Goal: Task Accomplishment & Management: Manage account settings

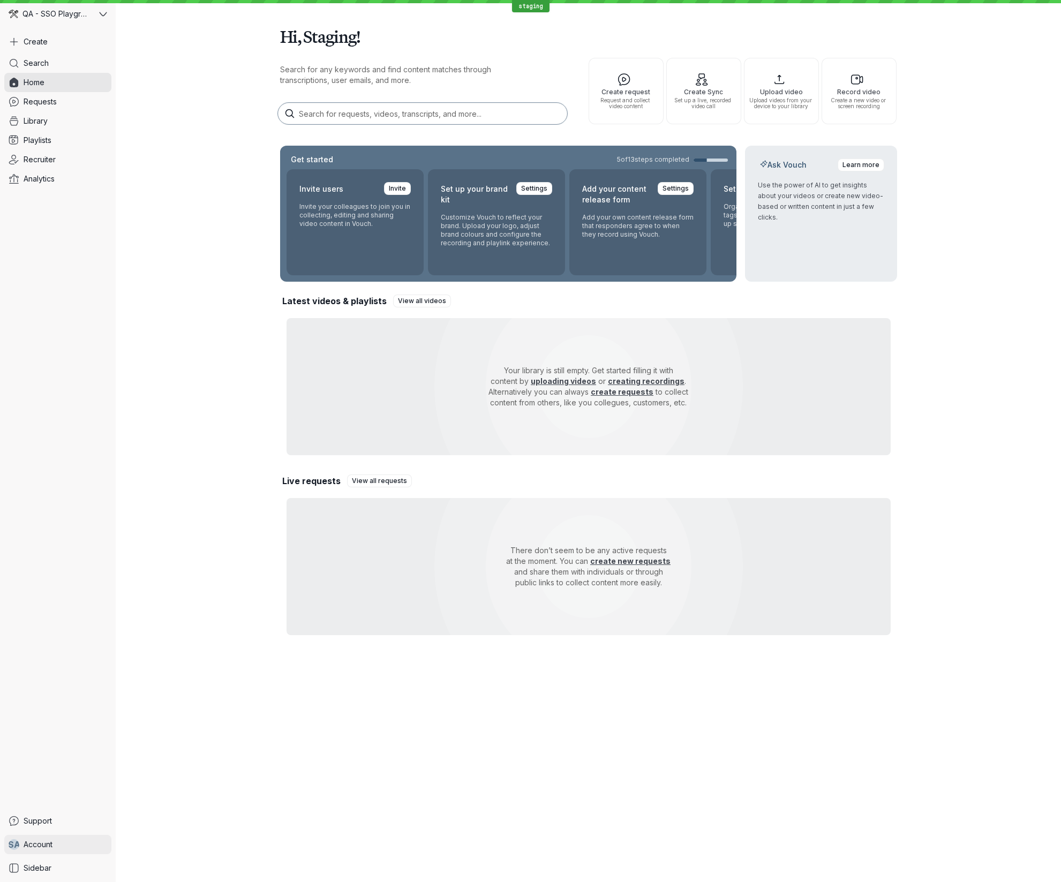
click at [73, 844] on link "S A Account" at bounding box center [57, 844] width 107 height 19
click at [169, 694] on span "Organization settings" at bounding box center [177, 692] width 107 height 11
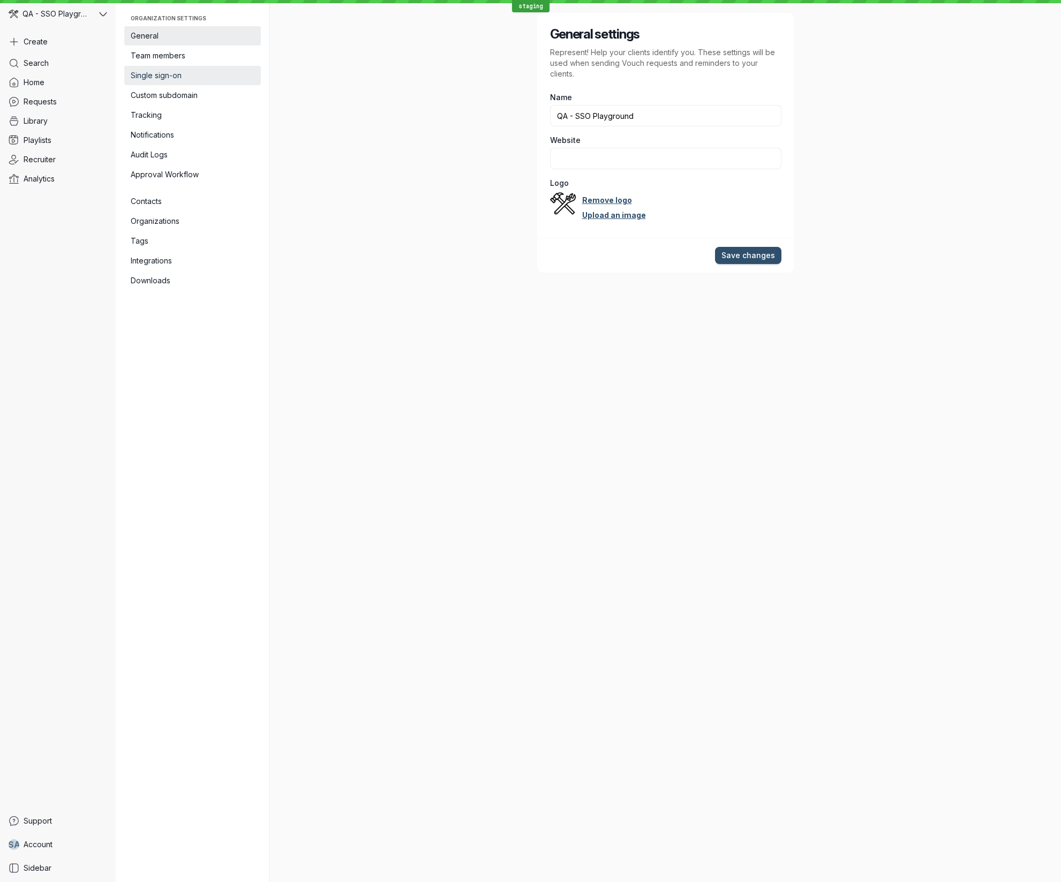
click at [196, 74] on span "Single sign-on" at bounding box center [193, 75] width 124 height 11
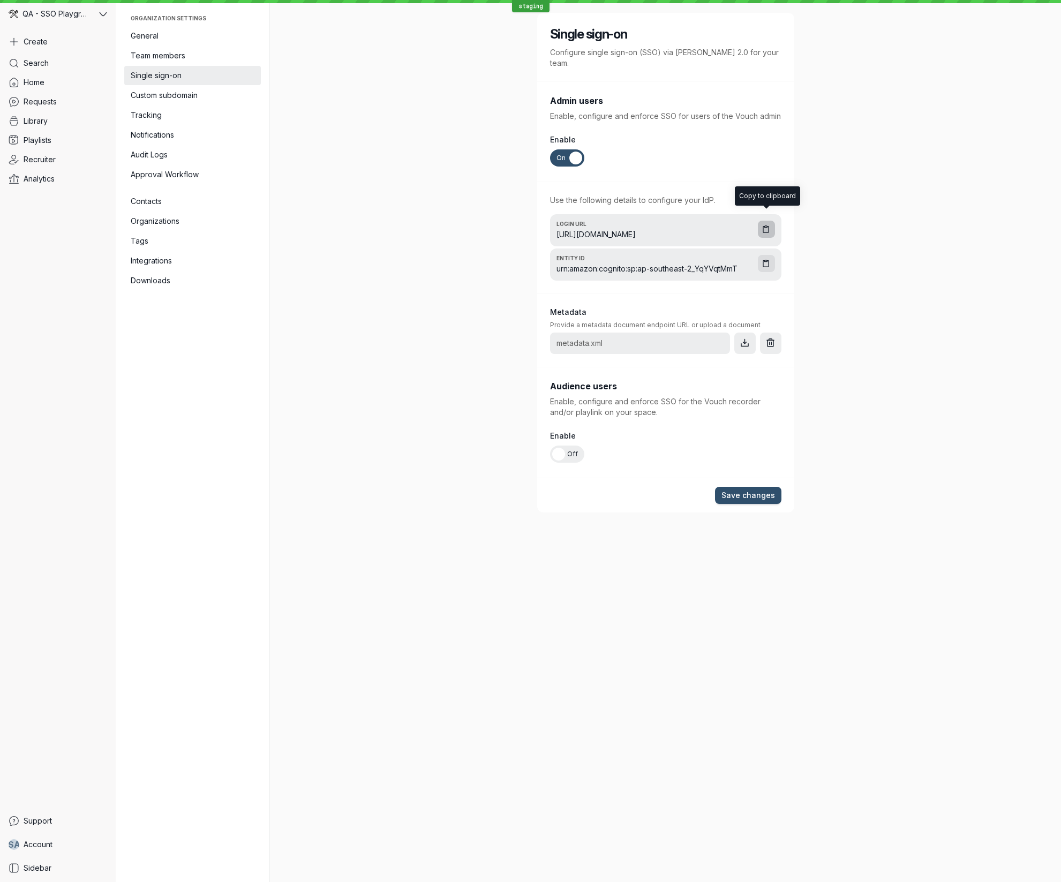
click at [769, 225] on icon "button" at bounding box center [765, 229] width 9 height 9
click at [766, 259] on icon "button" at bounding box center [765, 263] width 9 height 9
click at [664, 335] on div "metadata.xml" at bounding box center [640, 342] width 180 height 21
click at [605, 332] on div "metadata.xml" at bounding box center [640, 342] width 180 height 21
click at [769, 338] on icon "Remove file" at bounding box center [770, 343] width 10 height 10
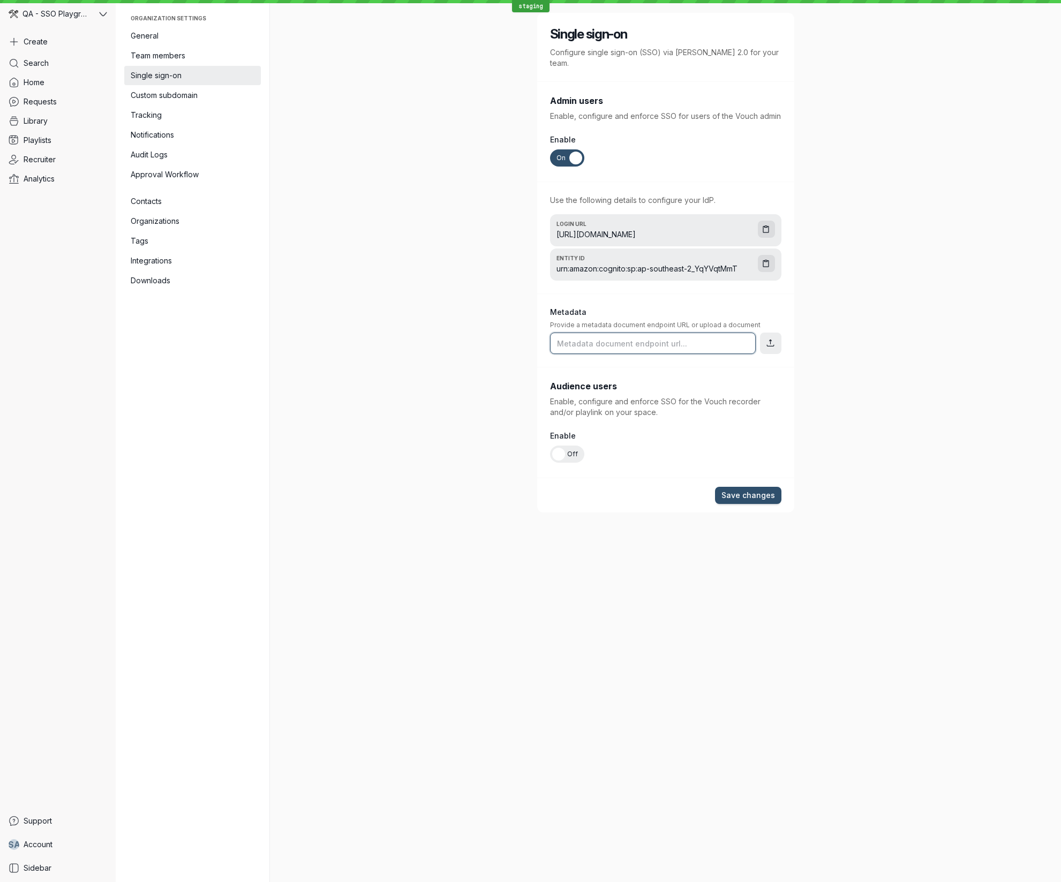
click at [657, 332] on input "text" at bounding box center [653, 342] width 206 height 21
paste input "[URL][DOMAIN_NAME][PERSON_NAME]"
type input "[URL][DOMAIN_NAME][PERSON_NAME]"
click at [759, 490] on span "Save changes" at bounding box center [748, 495] width 54 height 11
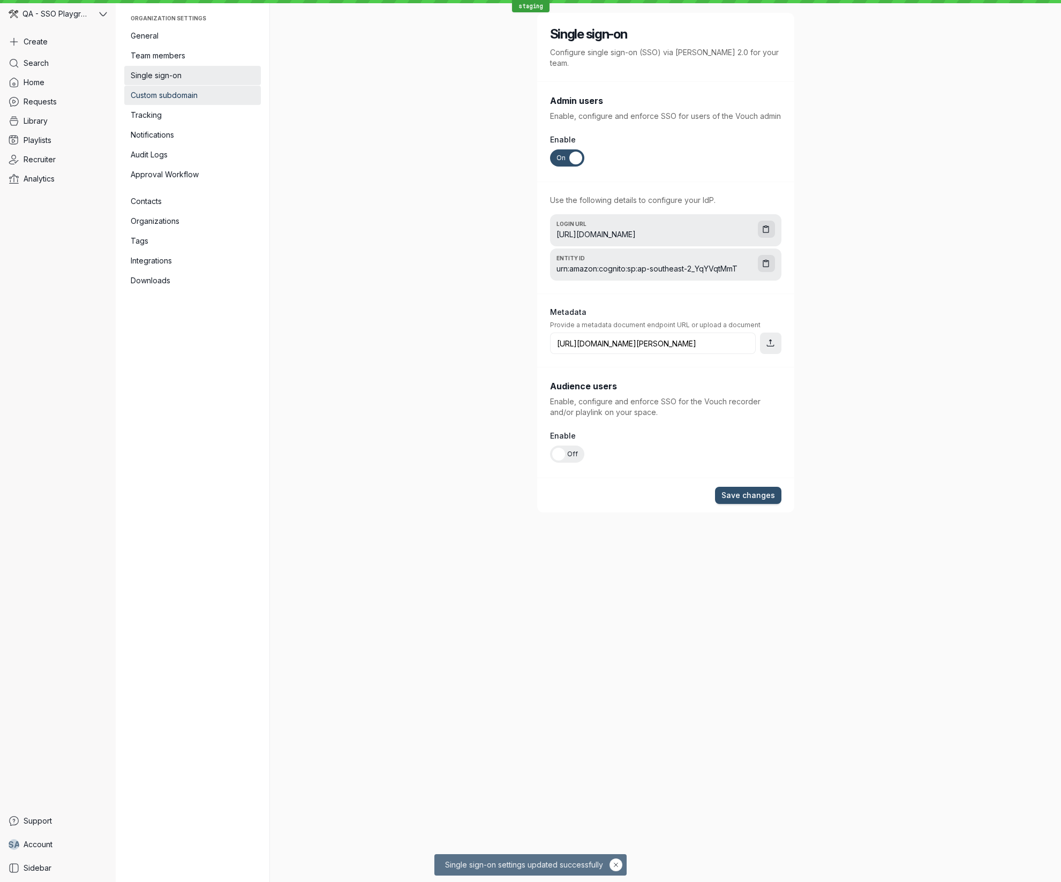
click at [165, 96] on span "Custom subdomain" at bounding box center [193, 95] width 124 height 11
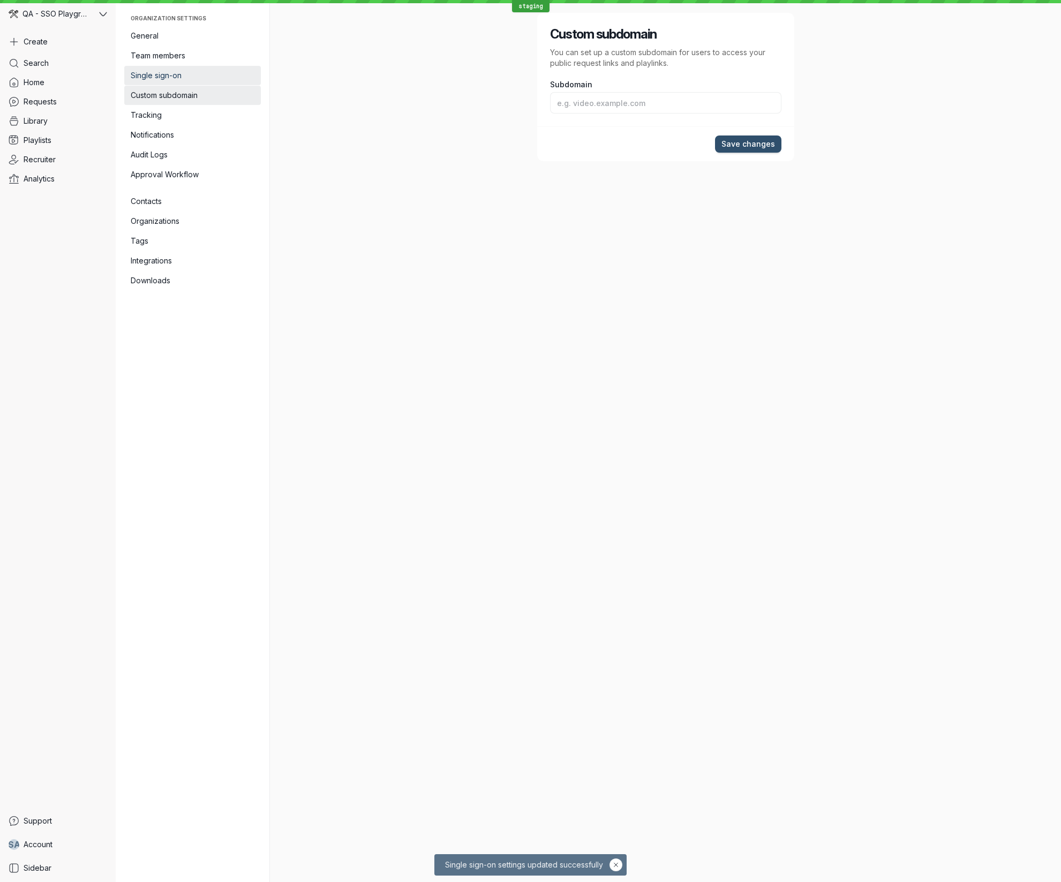
click at [171, 79] on span "Single sign-on" at bounding box center [193, 75] width 124 height 11
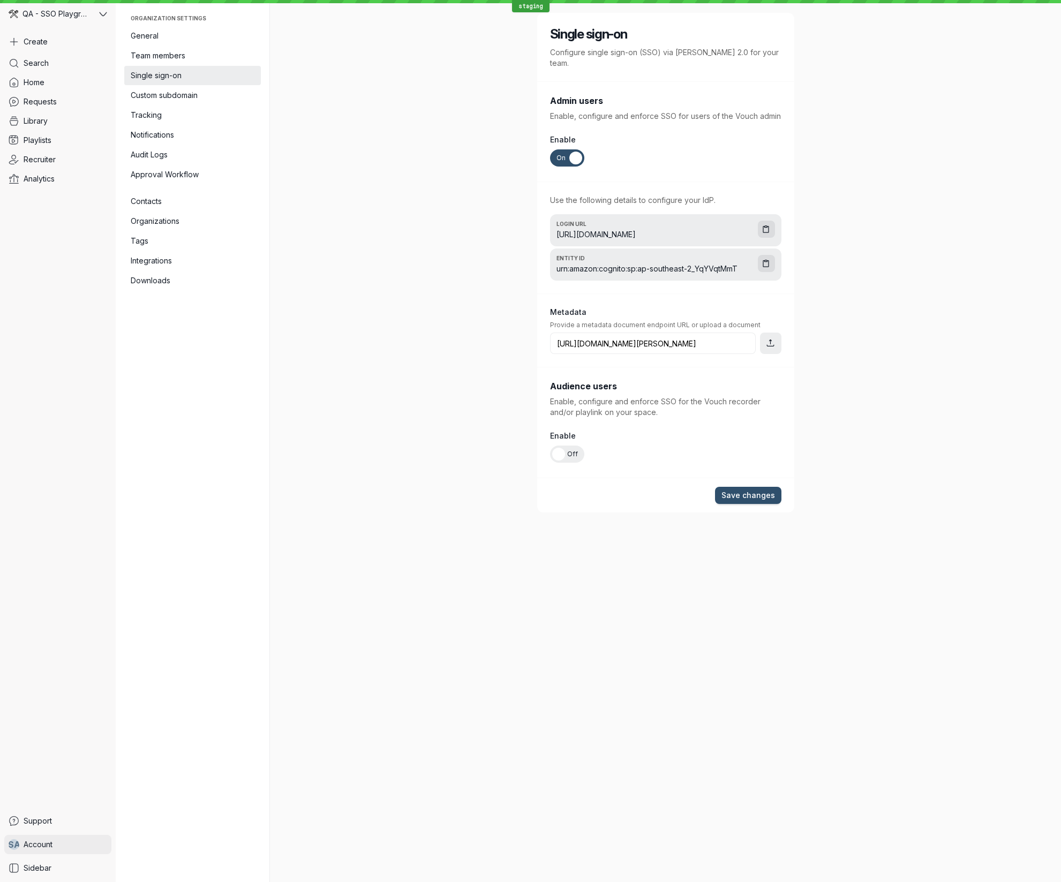
click at [52, 844] on span "Account" at bounding box center [38, 844] width 29 height 11
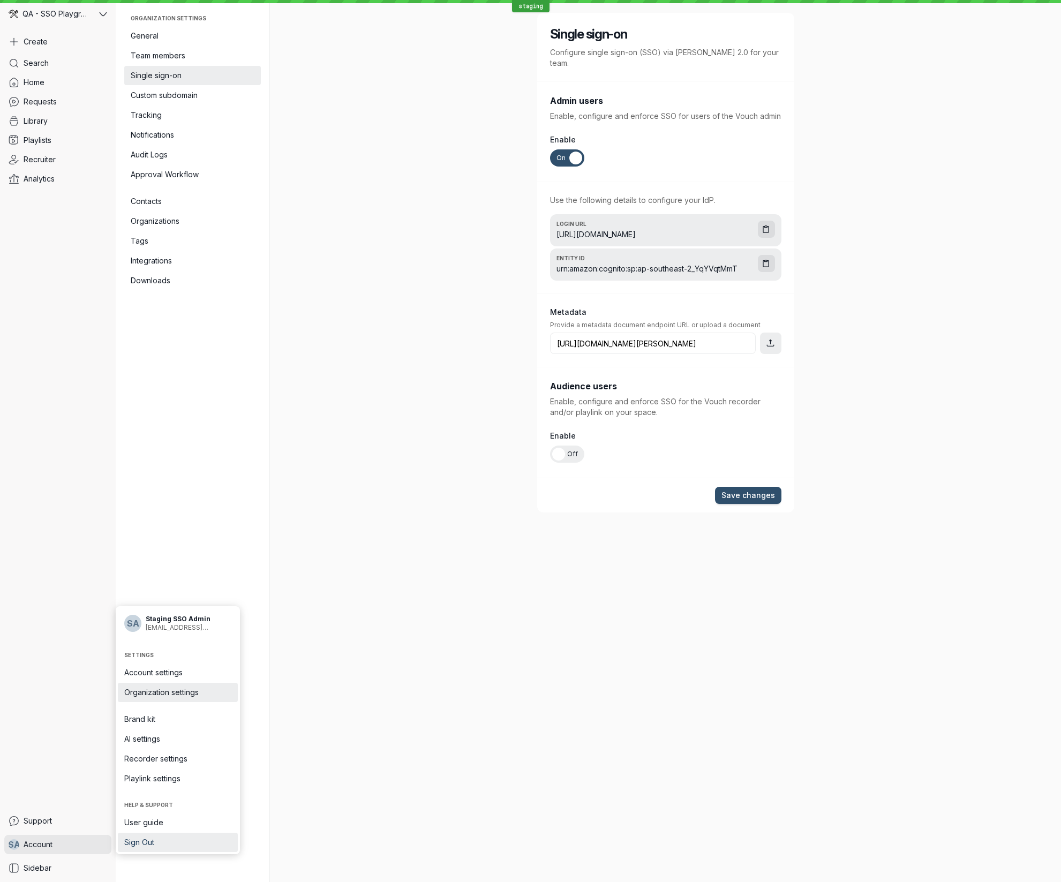
click at [176, 843] on span "Sign Out" at bounding box center [177, 842] width 107 height 11
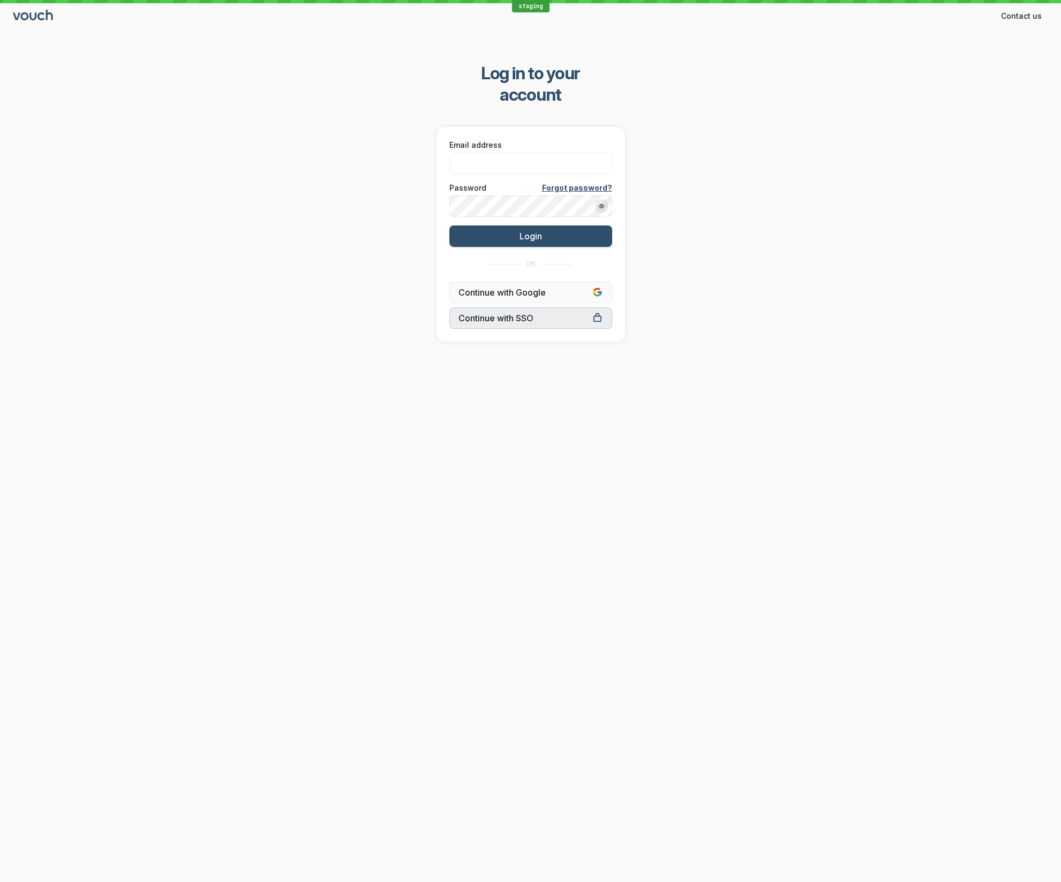
click at [542, 313] on span "Continue with SSO" at bounding box center [530, 318] width 145 height 11
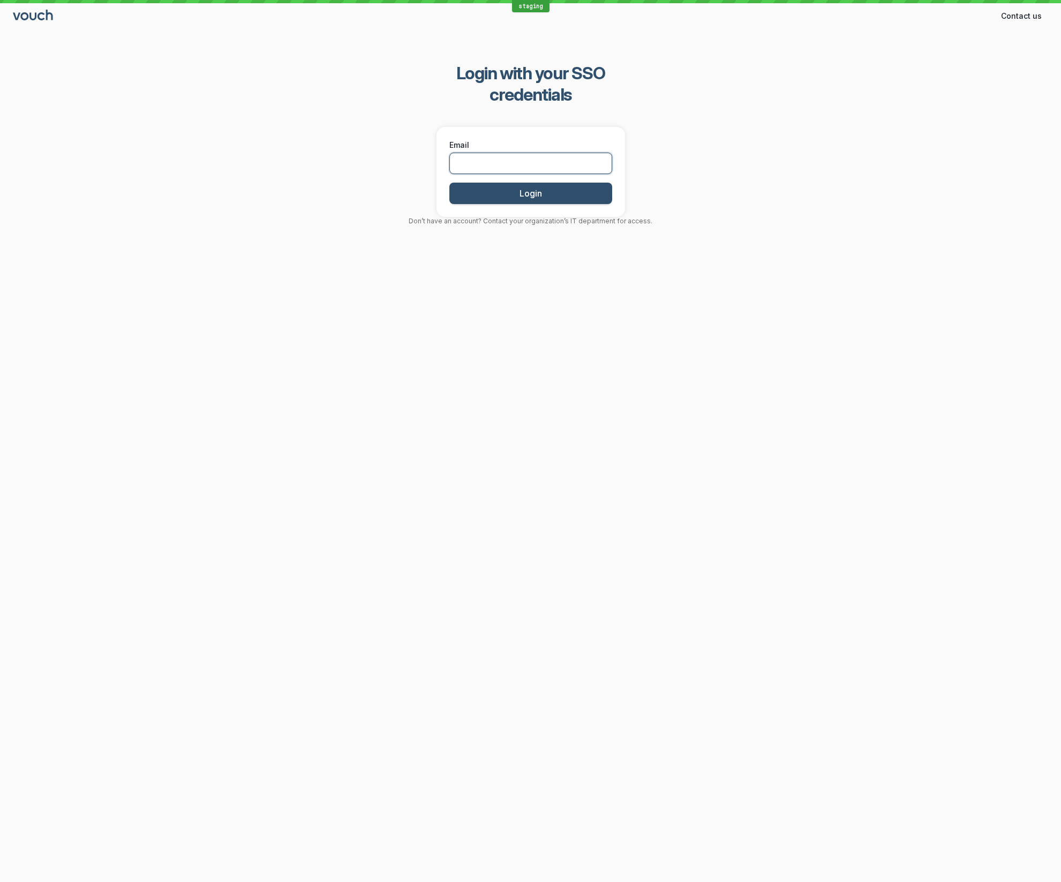
click at [524, 153] on input "Email" at bounding box center [530, 163] width 163 height 21
paste input "[EMAIL_ADDRESS]"
type input "[EMAIL_ADDRESS]"
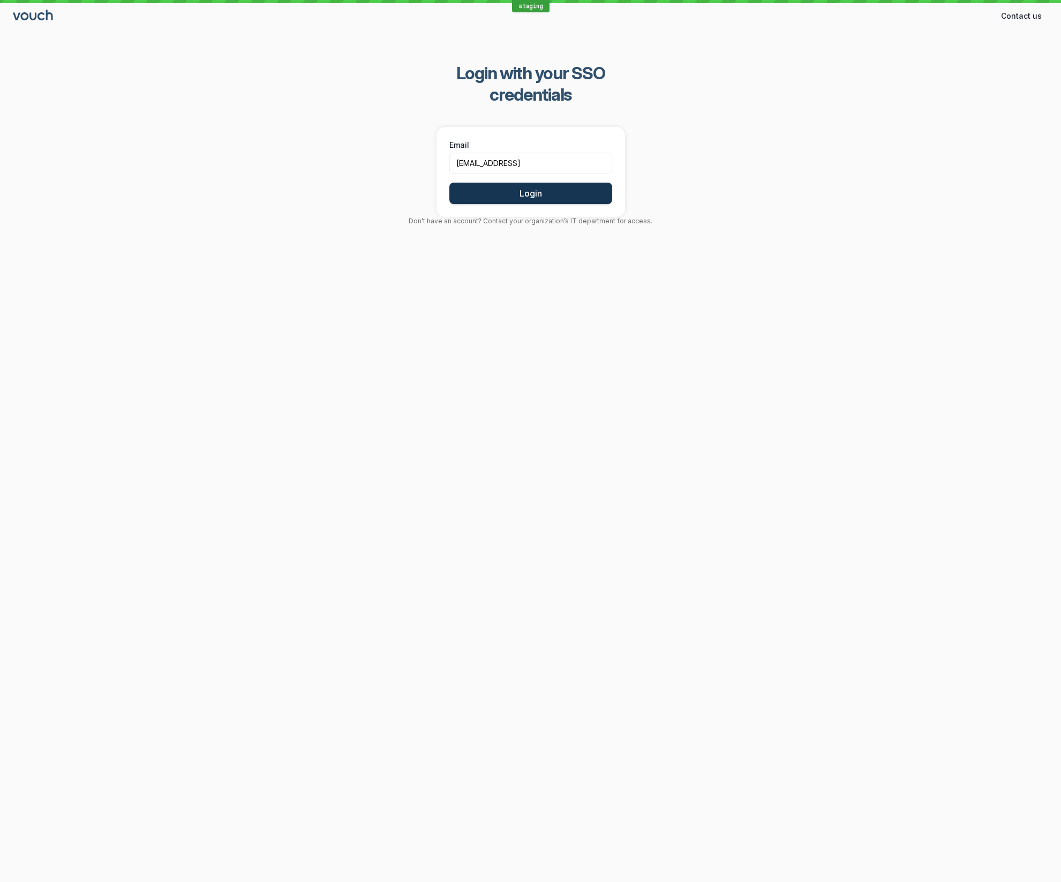
click at [525, 188] on span "Login" at bounding box center [530, 193] width 22 height 11
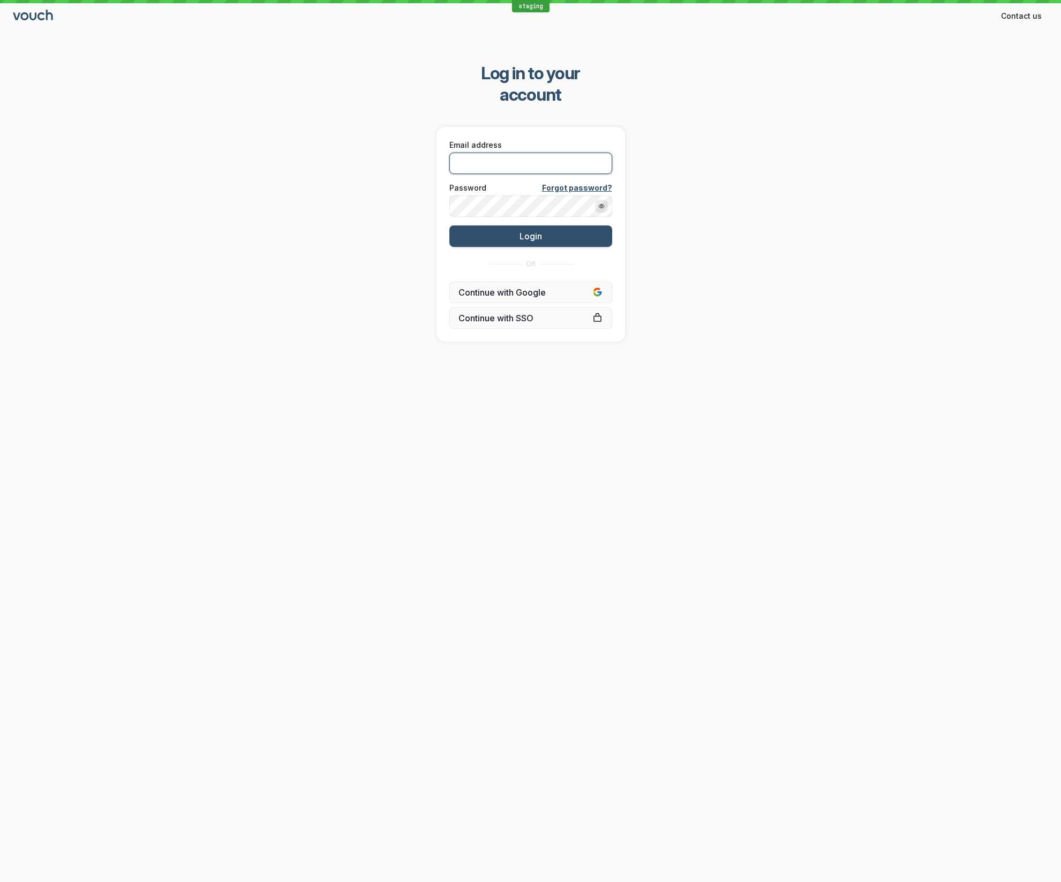
click at [491, 153] on input "Email address" at bounding box center [530, 163] width 163 height 21
type input "[EMAIL_ADDRESS][DOMAIN_NAME]"
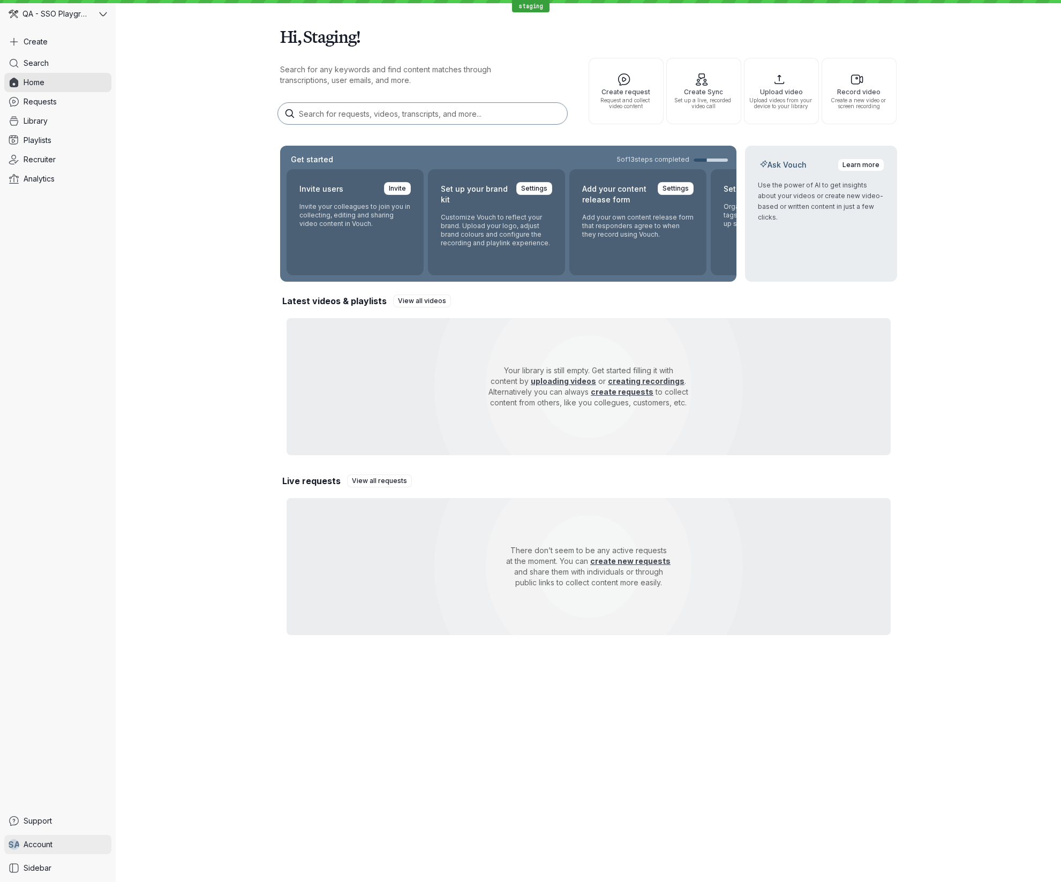
click at [77, 846] on link "S A Account" at bounding box center [57, 844] width 107 height 19
click at [39, 844] on span "Account" at bounding box center [38, 844] width 29 height 11
click at [140, 691] on span "Organization settings" at bounding box center [177, 692] width 107 height 11
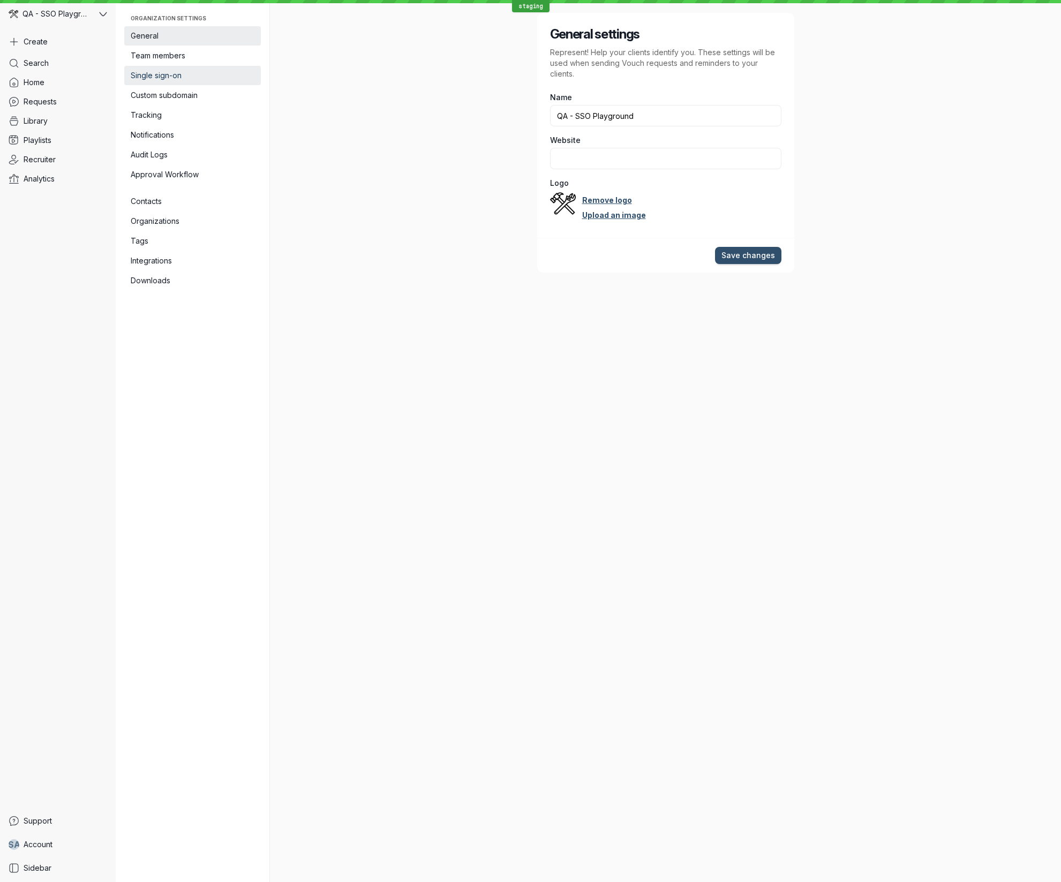
click at [178, 76] on span "Single sign-on" at bounding box center [193, 75] width 124 height 11
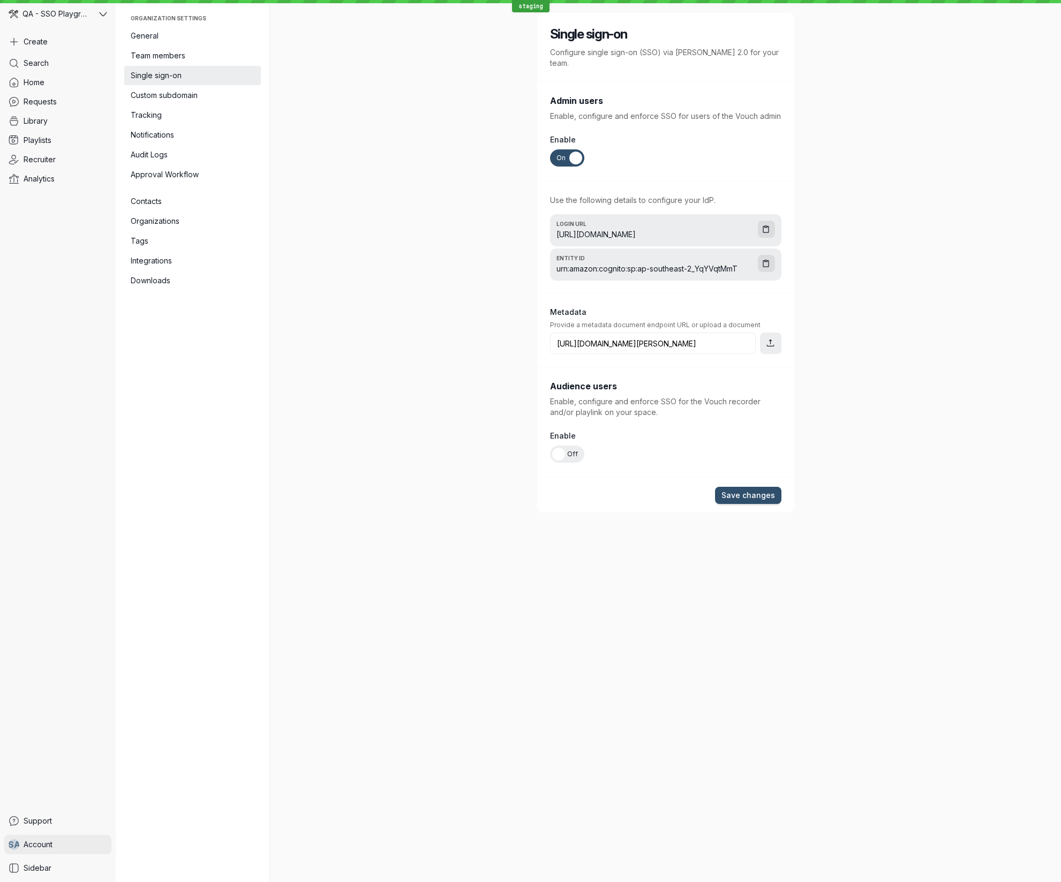
click at [87, 839] on link "S A Account" at bounding box center [57, 844] width 107 height 19
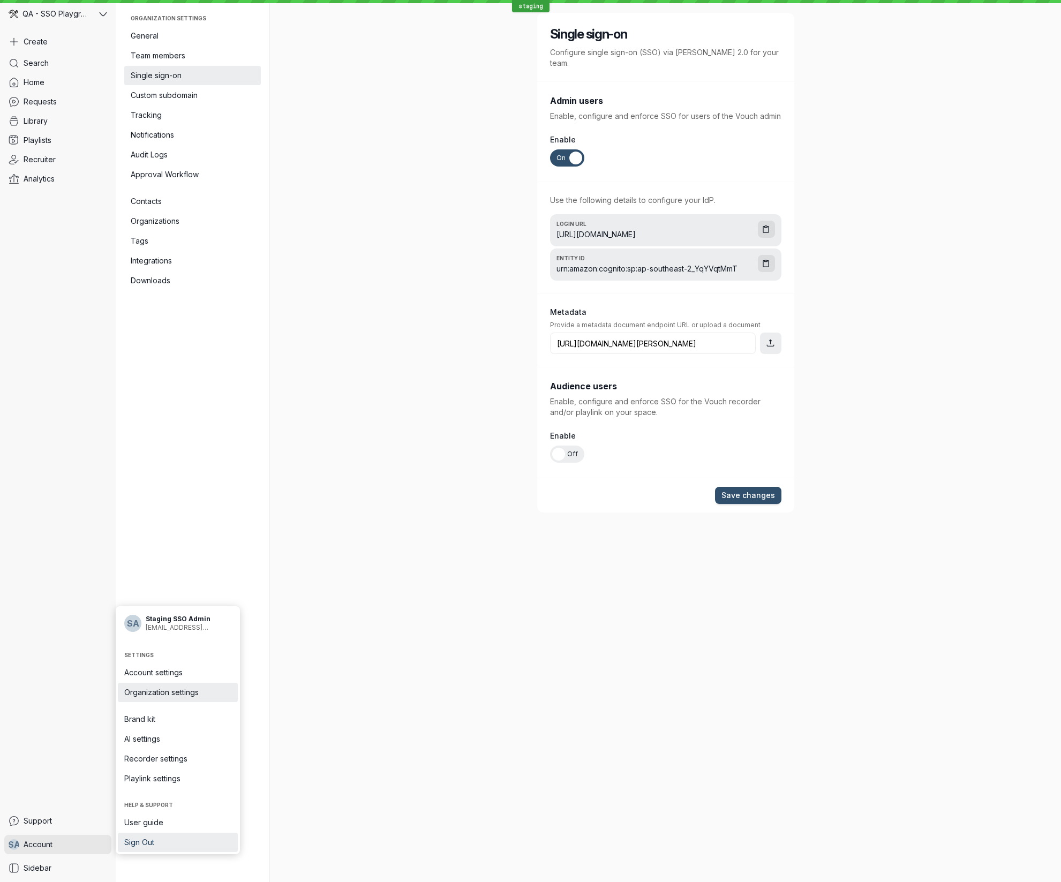
click at [148, 839] on span "Sign Out" at bounding box center [177, 842] width 107 height 11
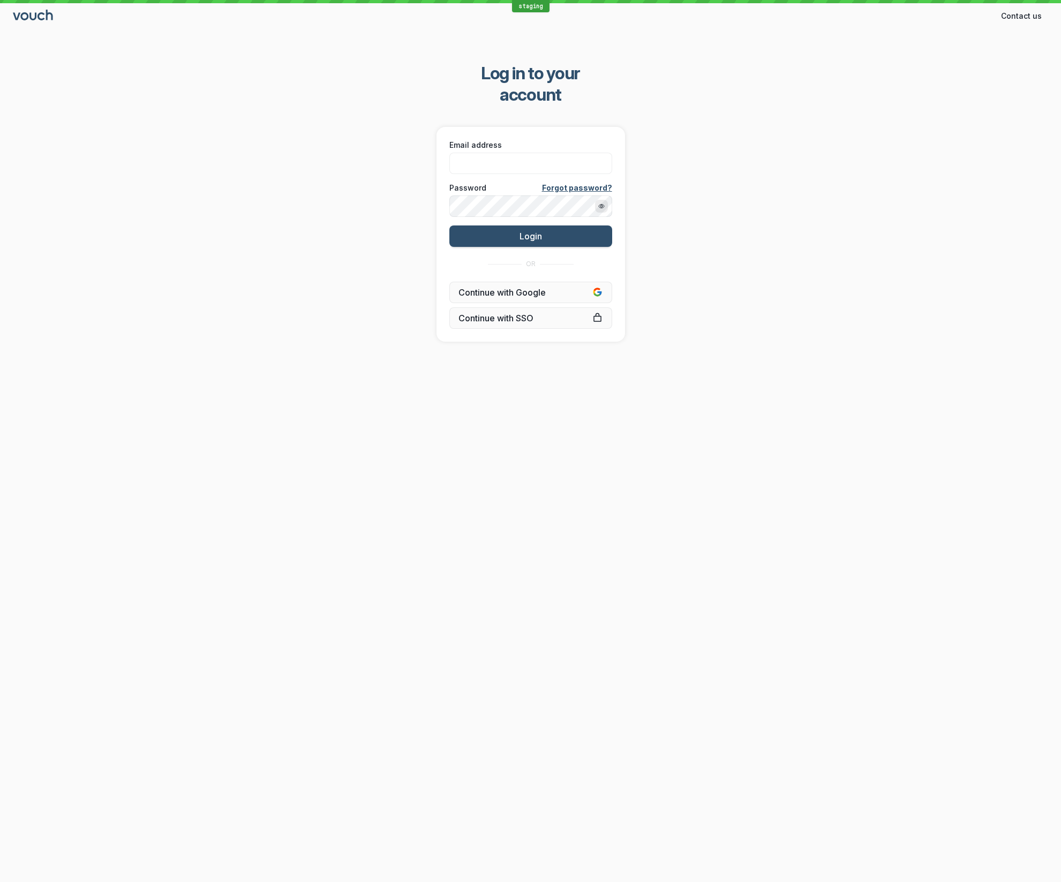
drag, startPoint x: 643, startPoint y: 320, endPoint x: 608, endPoint y: 312, distance: 35.7
click at [640, 320] on div "Log in to your account Email address Password Forgot password? Login OR Continu…" at bounding box center [530, 202] width 1061 height 313
click at [538, 313] on span "Continue with SSO" at bounding box center [530, 318] width 145 height 11
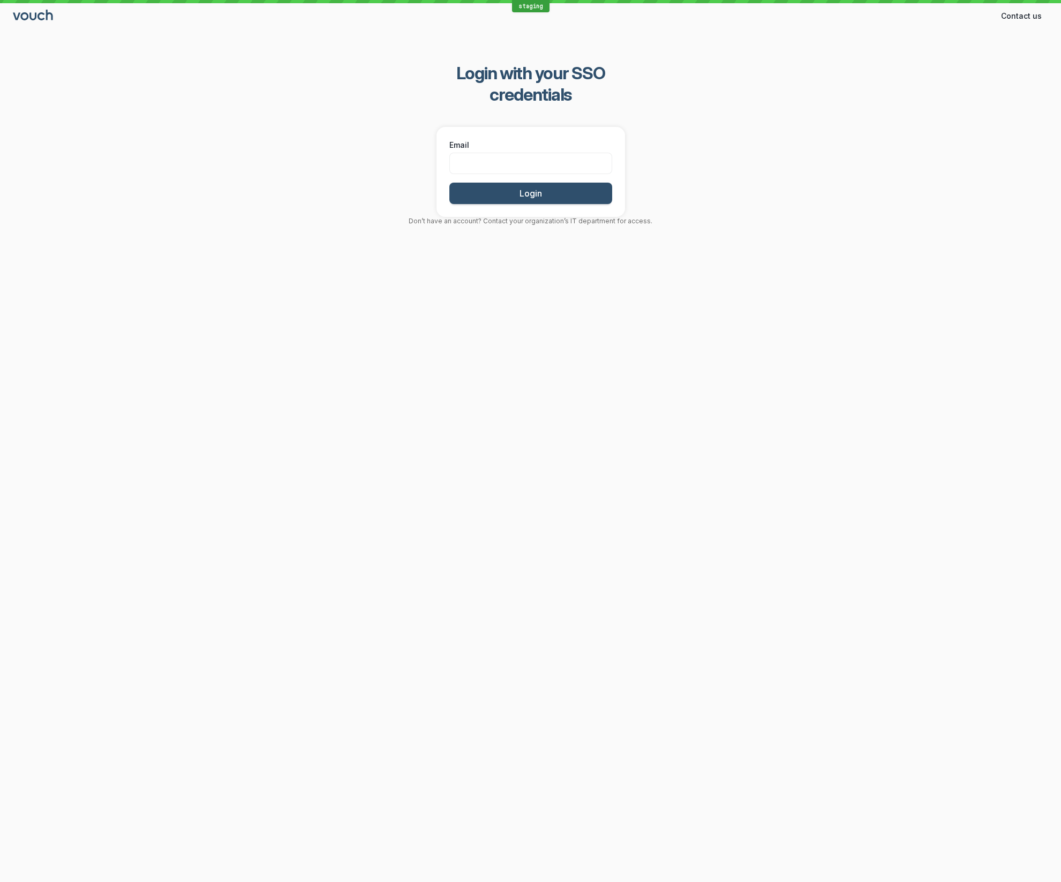
drag, startPoint x: 719, startPoint y: 221, endPoint x: 704, endPoint y: 216, distance: 15.7
click at [710, 218] on div "Login with your SSO credentials Email Login Don’t have an account? Contact your…" at bounding box center [530, 144] width 1061 height 197
click at [531, 153] on input "Email" at bounding box center [530, 163] width 163 height 21
paste input "[URL][DOMAIN_NAME][PERSON_NAME]"
type input "[URL][DOMAIN_NAME][PERSON_NAME]"
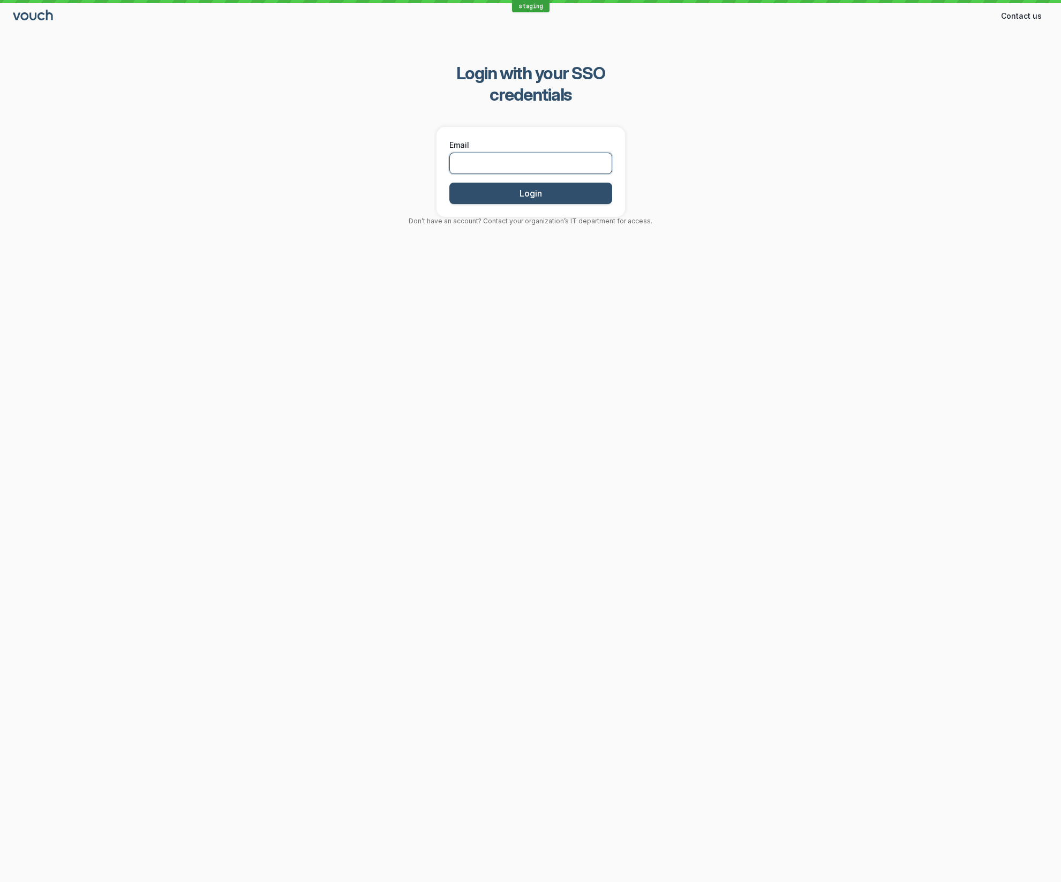
paste input "[EMAIL_ADDRESS]"
type input "[EMAIL_ADDRESS]"
click at [546, 183] on button "Login" at bounding box center [530, 193] width 163 height 21
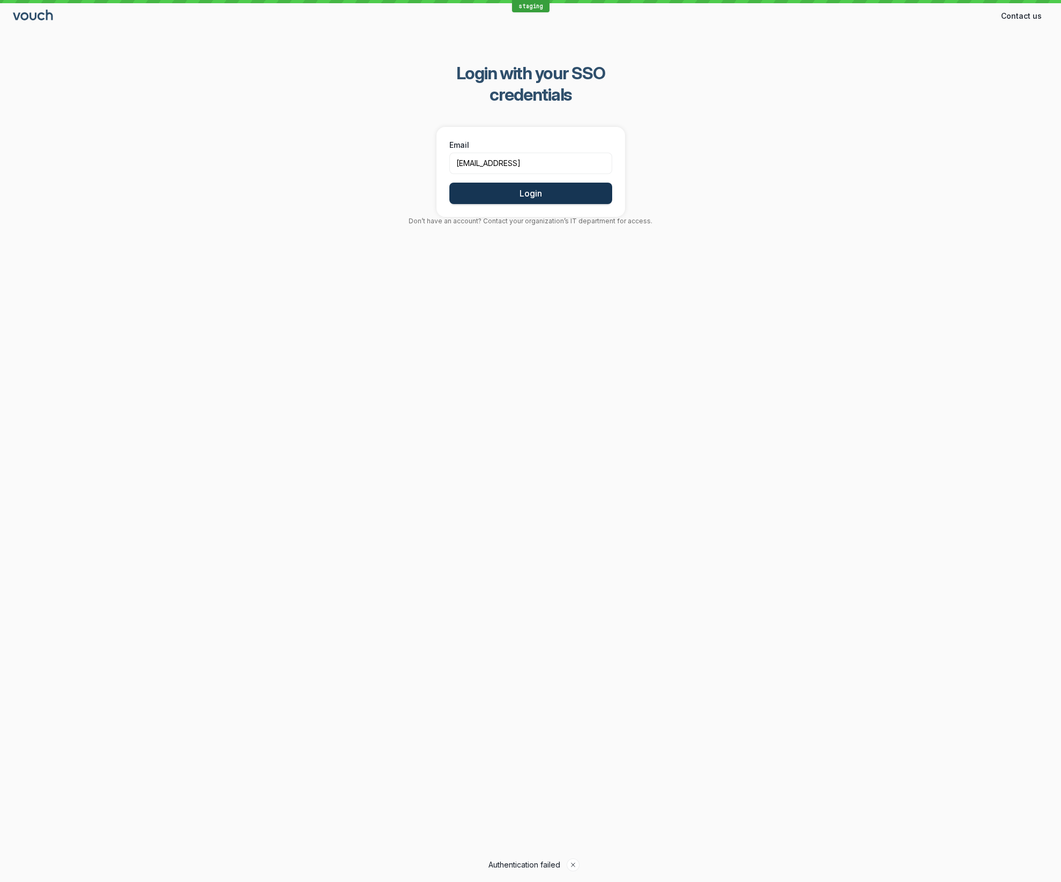
click at [537, 188] on span "Login" at bounding box center [530, 193] width 22 height 11
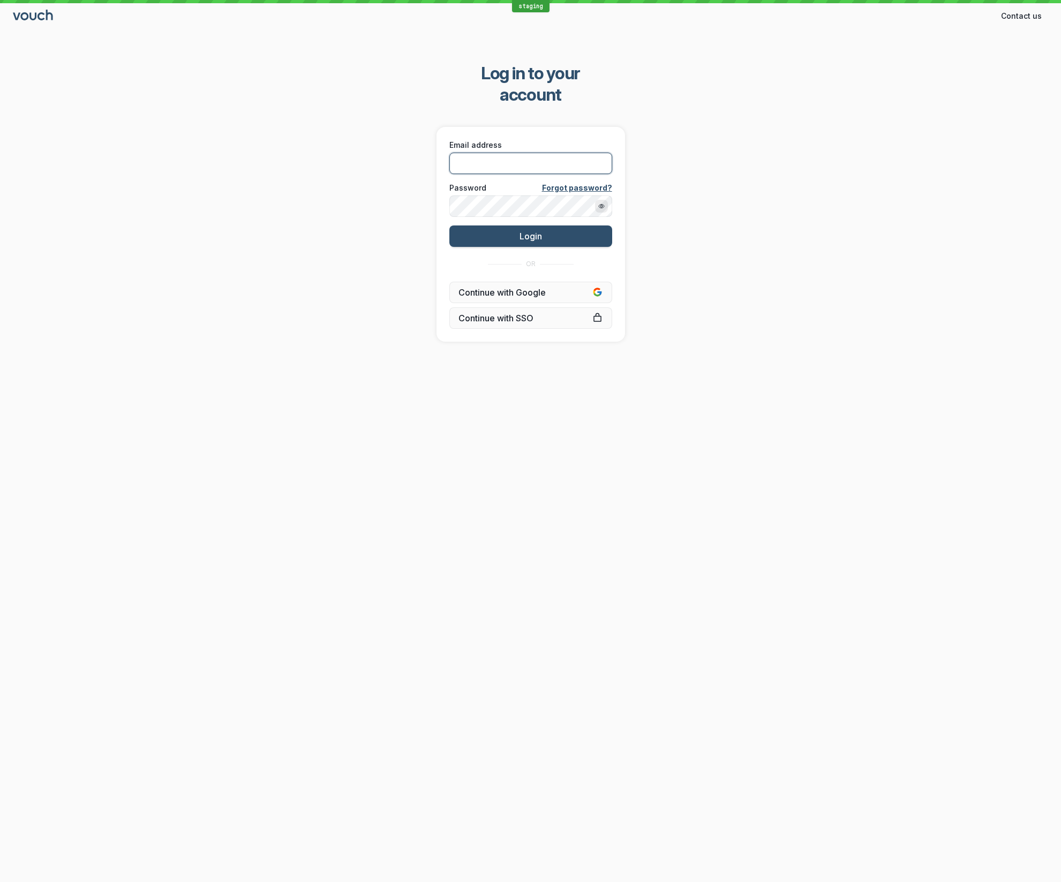
click at [557, 153] on input "Email address" at bounding box center [530, 163] width 163 height 21
type input "[EMAIL_ADDRESS][DOMAIN_NAME]"
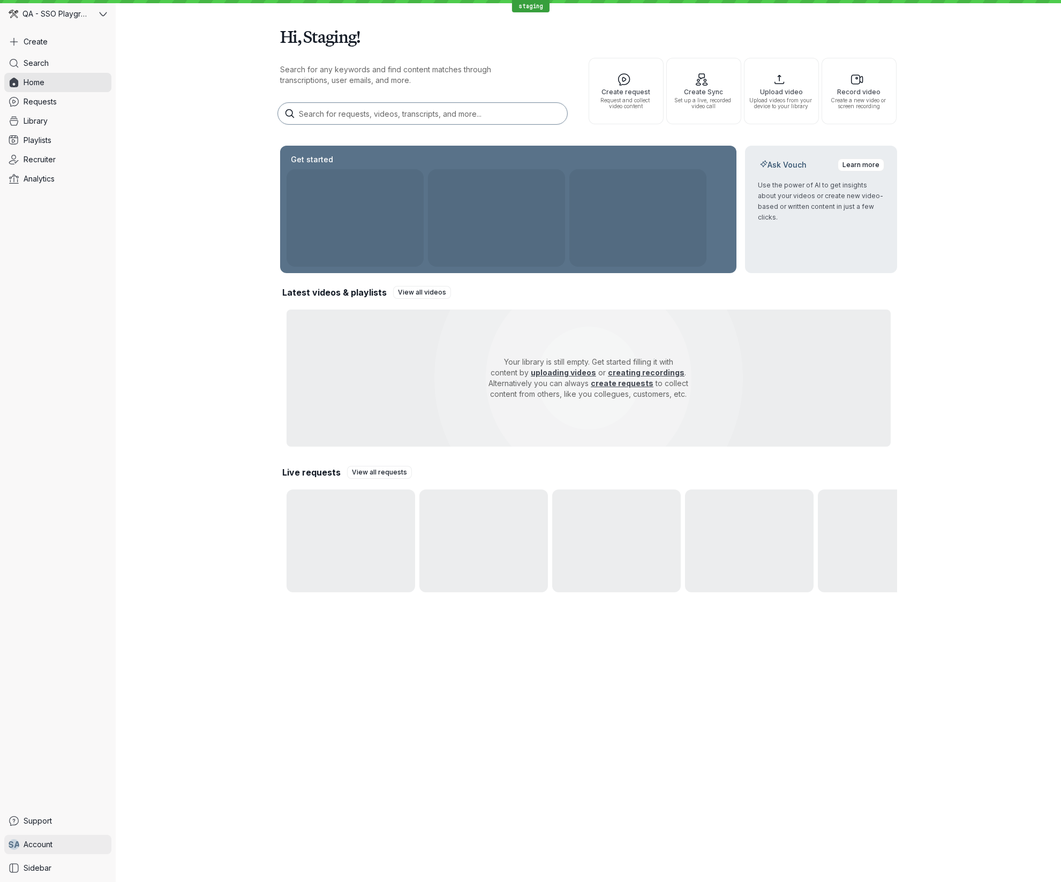
click at [71, 838] on link "S A Account" at bounding box center [57, 844] width 107 height 19
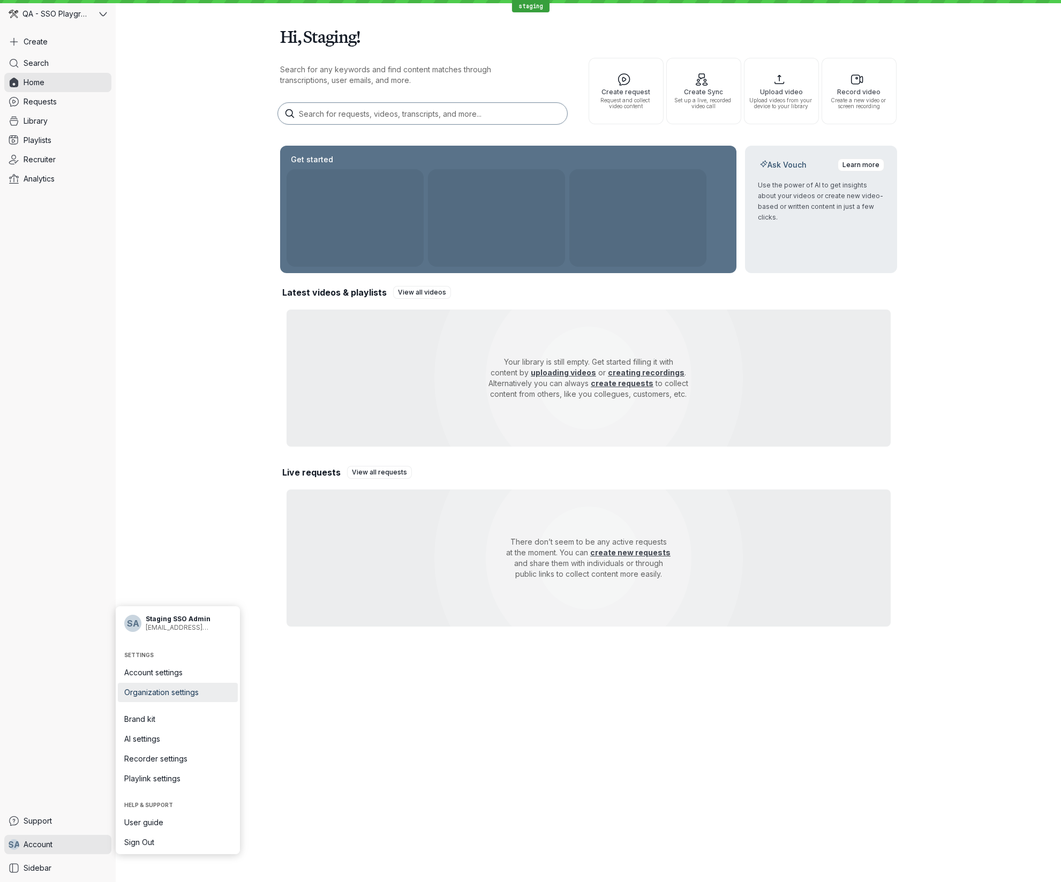
click at [194, 693] on span "Organization settings" at bounding box center [177, 692] width 107 height 11
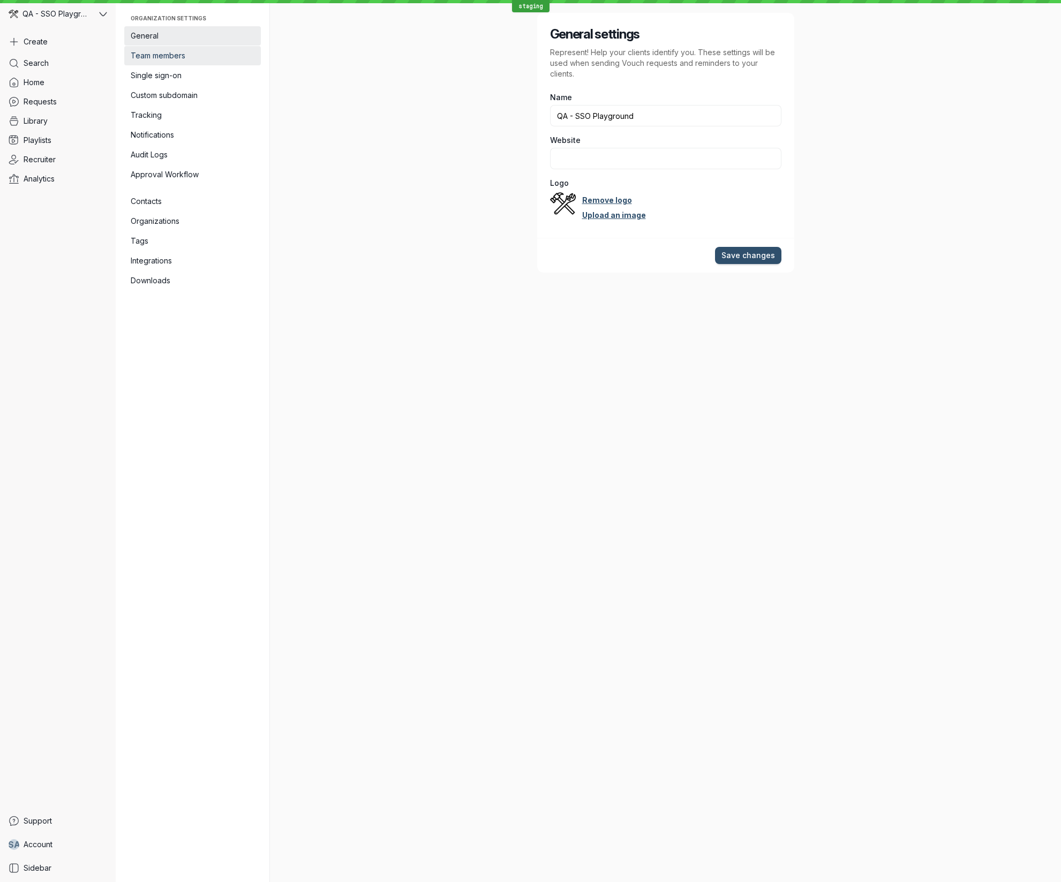
click at [215, 58] on span "Team members" at bounding box center [193, 55] width 124 height 11
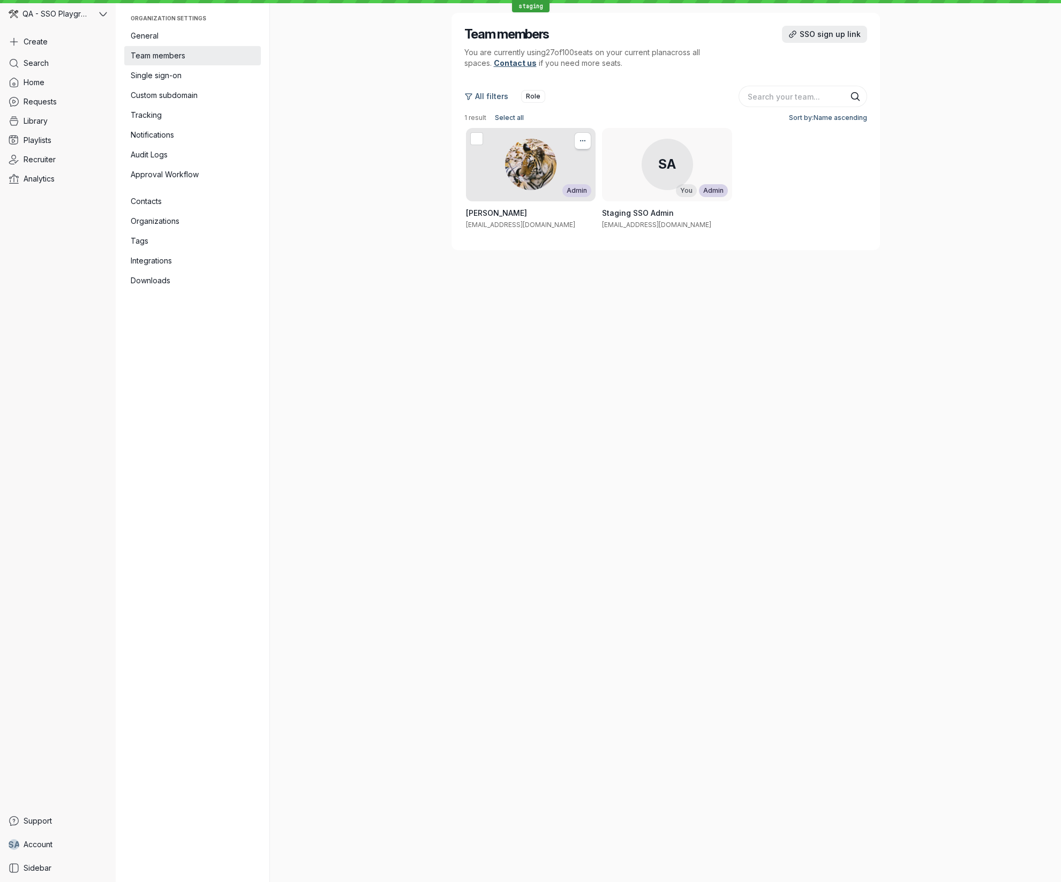
click at [584, 140] on icon "More actions" at bounding box center [583, 141] width 12 height 9
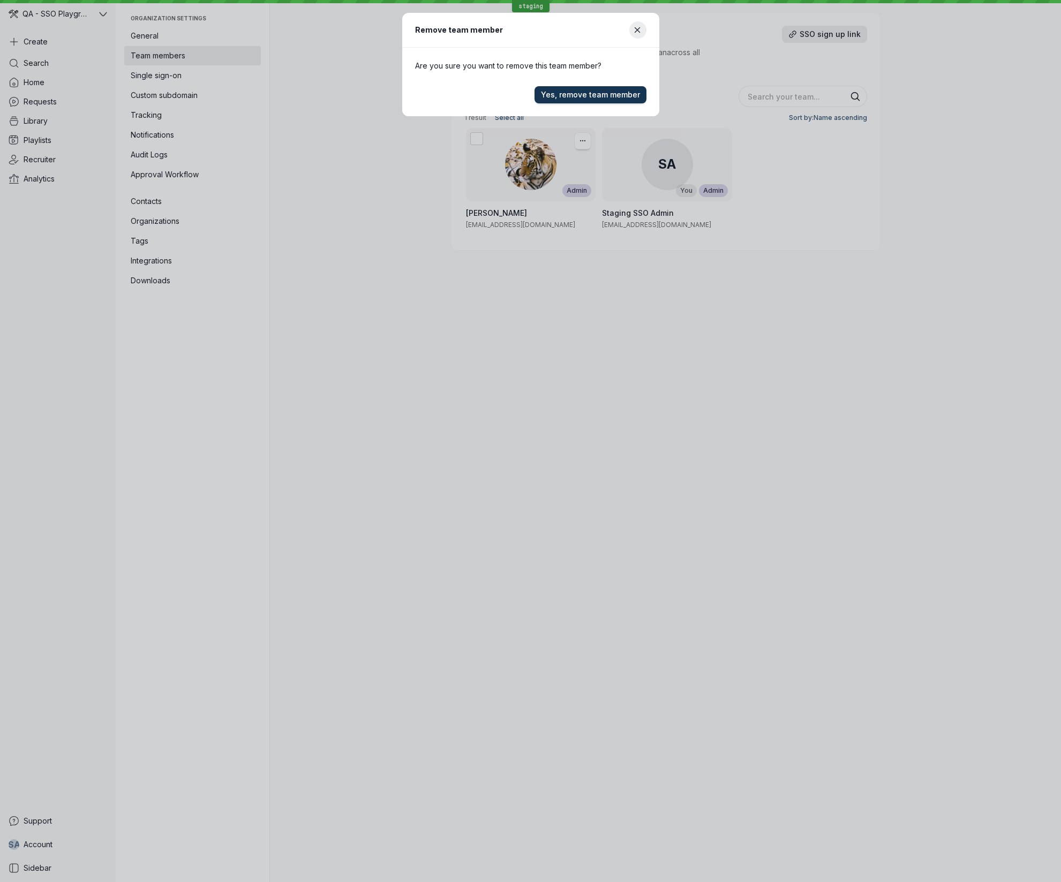
click at [599, 96] on span "Yes, remove team member" at bounding box center [590, 94] width 99 height 11
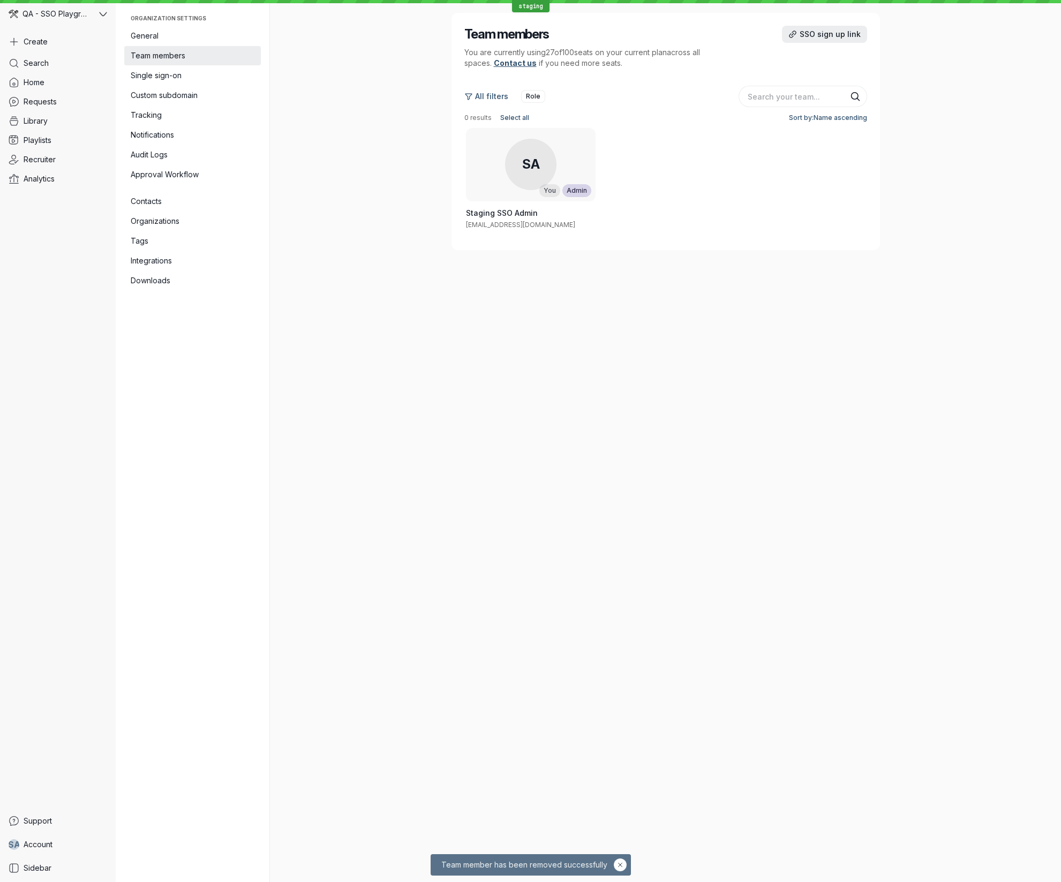
click at [375, 197] on div "Team members SSO sign up link You are currently using 27 of 100 seats on your c…" at bounding box center [665, 441] width 617 height 882
drag, startPoint x: 71, startPoint y: 845, endPoint x: 77, endPoint y: 845, distance: 6.4
click at [71, 845] on link "S A Account" at bounding box center [57, 844] width 107 height 19
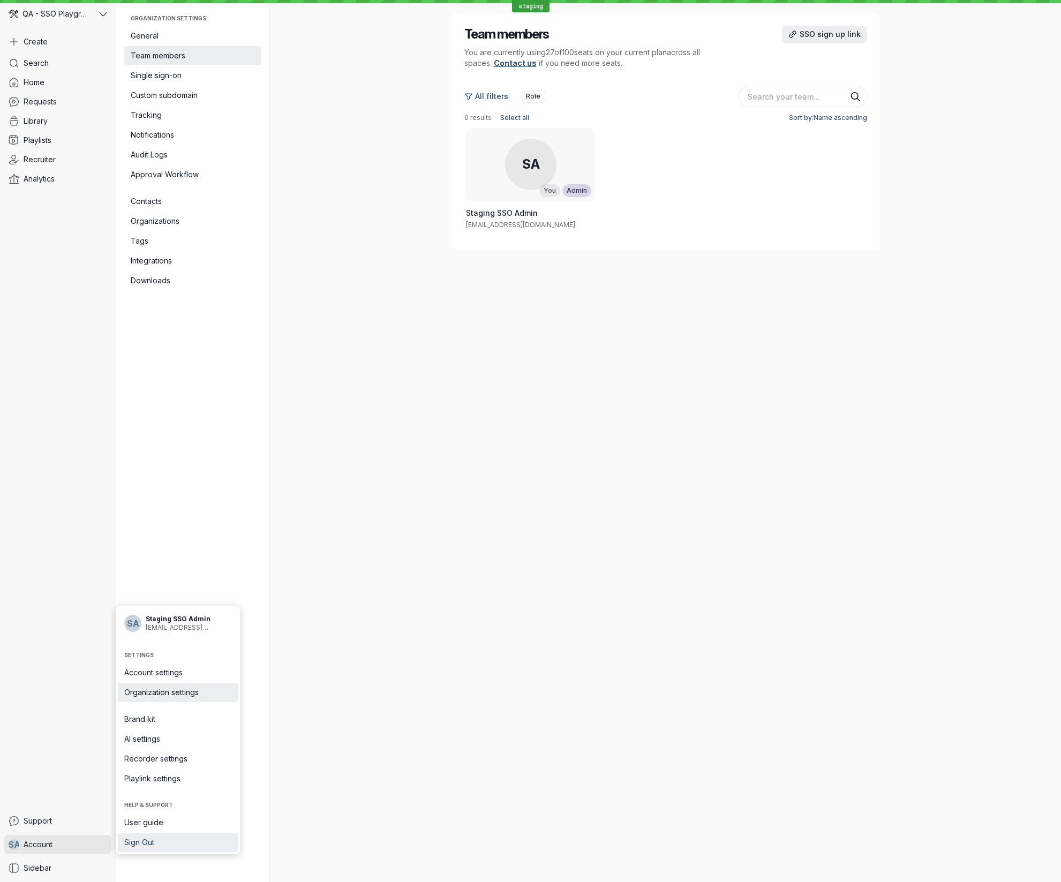
click at [155, 842] on span "Sign Out" at bounding box center [177, 842] width 107 height 11
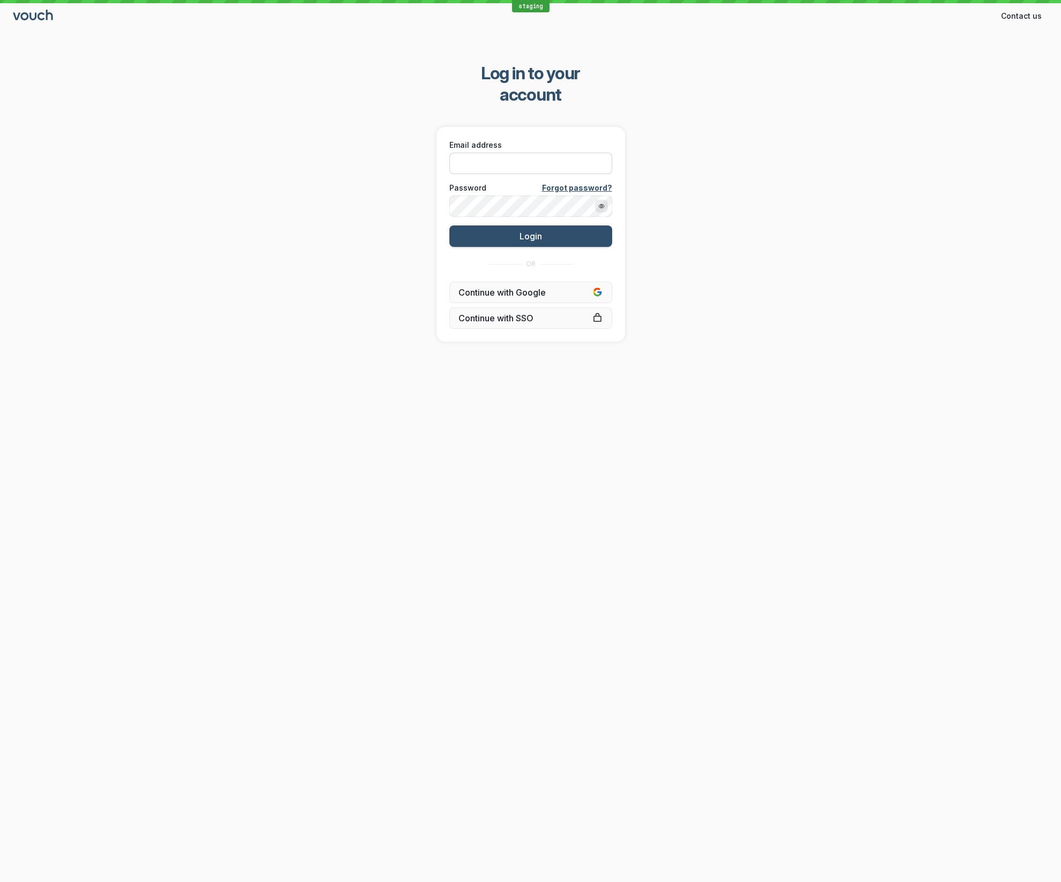
drag, startPoint x: 496, startPoint y: 127, endPoint x: 496, endPoint y: 133, distance: 5.9
click at [496, 140] on span "Email address" at bounding box center [475, 145] width 52 height 11
click at [496, 153] on input "Email address" at bounding box center [530, 163] width 163 height 21
type input "shez@vouchfor.com"
